Goal: Check status

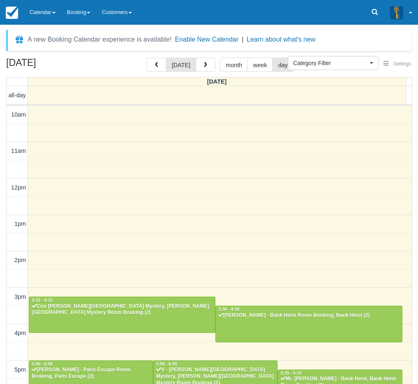
select select
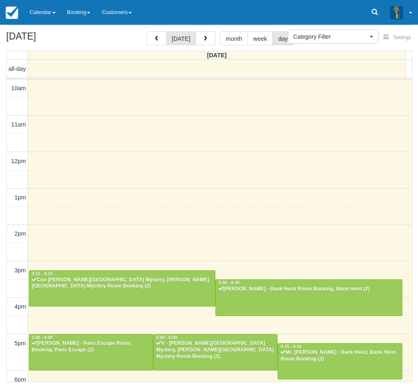
scroll to position [152, 0]
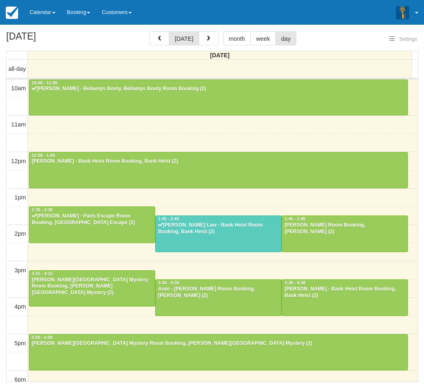
select select
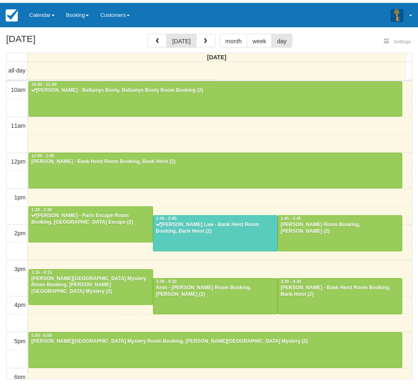
scroll to position [110, 0]
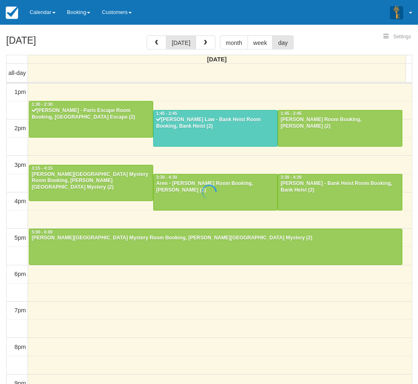
select select
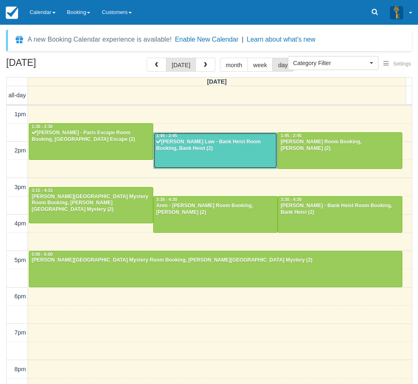
click at [221, 148] on div "Lovena Law - Bank Heist Room Booking, Bank Heist (2)" at bounding box center [215, 145] width 119 height 13
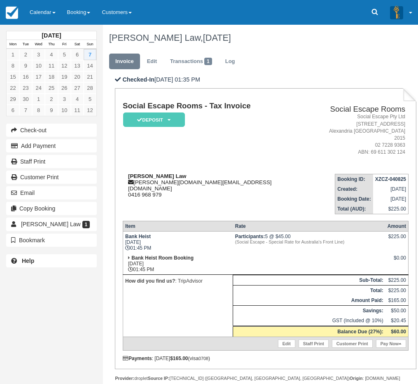
click at [140, 173] on strong "[PERSON_NAME] Law" at bounding box center [157, 176] width 58 height 6
drag, startPoint x: 140, startPoint y: 167, endPoint x: 150, endPoint y: 168, distance: 10.8
click at [150, 173] on strong "[PERSON_NAME] Law" at bounding box center [157, 176] width 58 height 6
copy strong "[PERSON_NAME] Law"
